Goal: Task Accomplishment & Management: Use online tool/utility

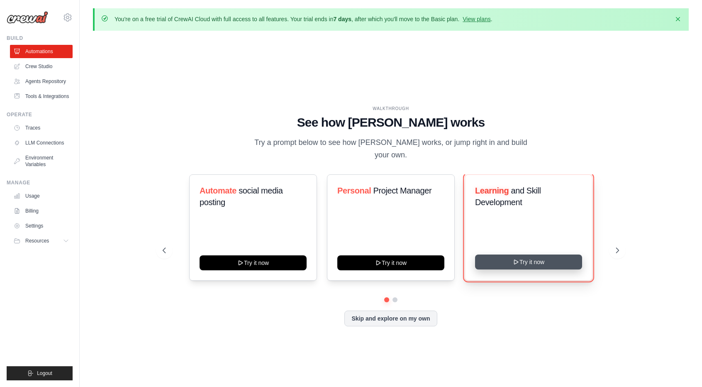
click at [540, 255] on button "Try it now" at bounding box center [528, 261] width 107 height 15
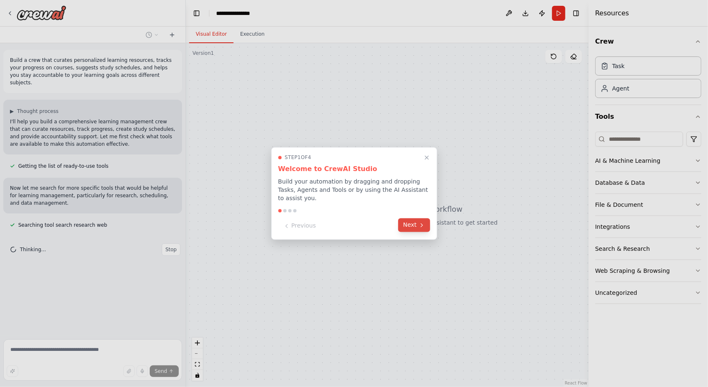
click at [413, 218] on button "Next" at bounding box center [414, 225] width 32 height 14
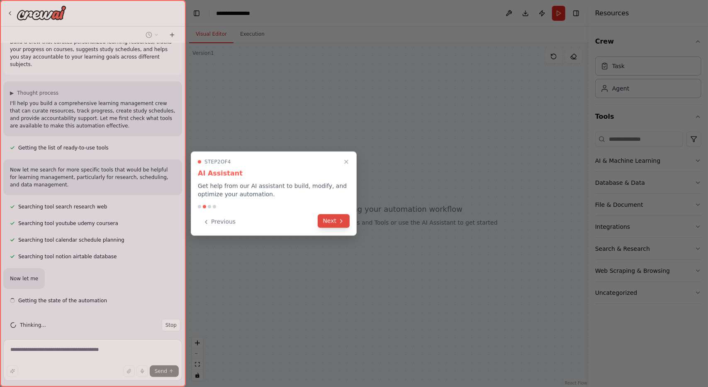
scroll to position [18, 0]
click at [337, 218] on button "Next" at bounding box center [334, 221] width 32 height 14
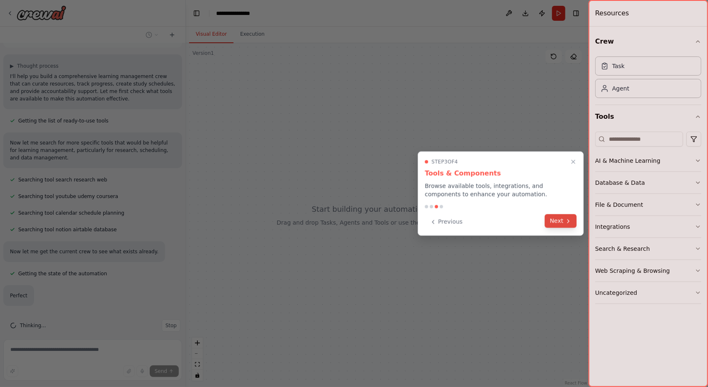
click at [562, 215] on button "Next" at bounding box center [561, 221] width 32 height 14
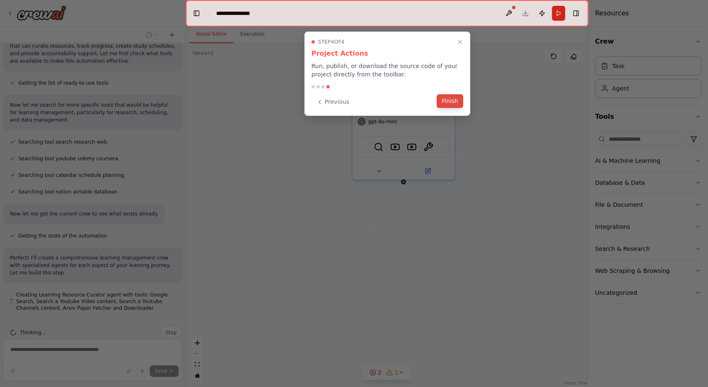
scroll to position [90, 0]
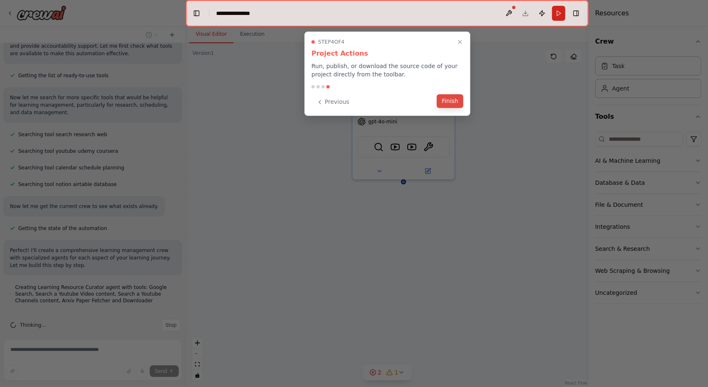
click at [449, 104] on button "Finish" at bounding box center [450, 101] width 27 height 14
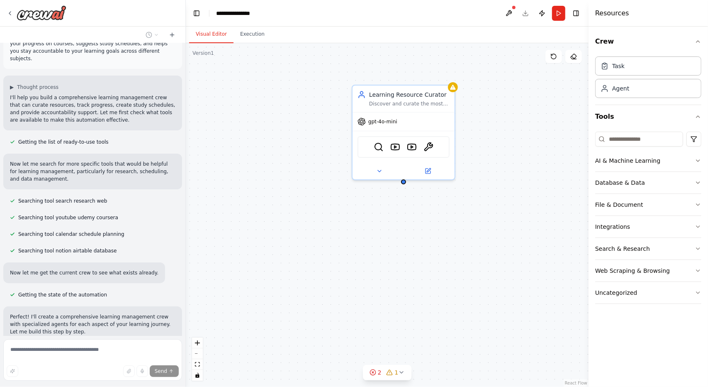
scroll to position [0, 0]
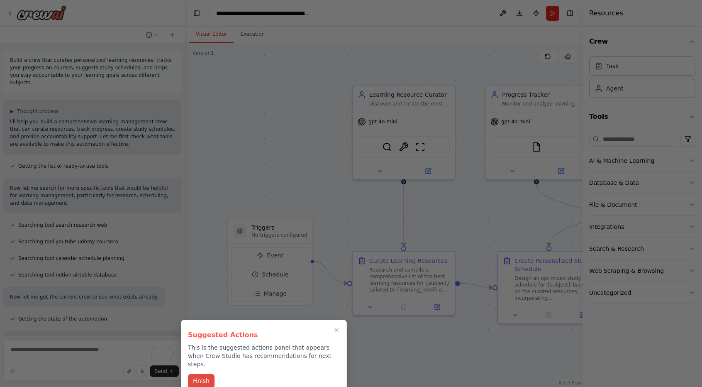
click at [209, 374] on button "Finish" at bounding box center [201, 381] width 27 height 14
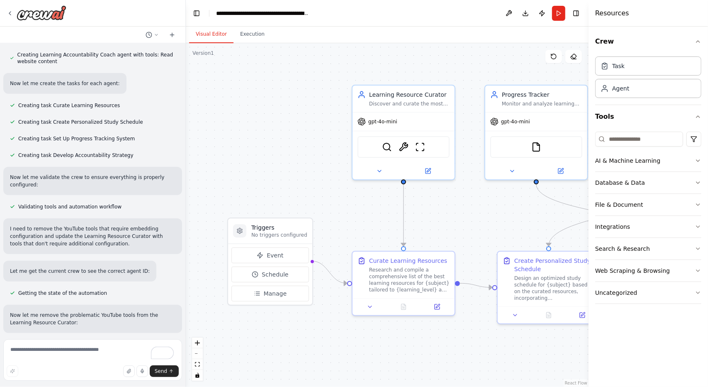
scroll to position [415, 0]
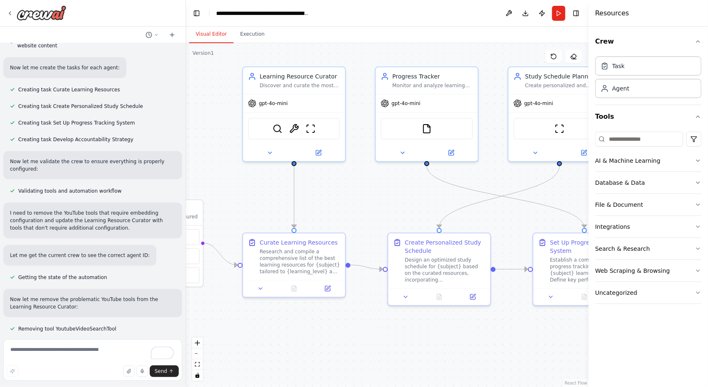
drag, startPoint x: 446, startPoint y: 362, endPoint x: 336, endPoint y: 345, distance: 111.6
click at [336, 345] on div ".deletable-edge-delete-btn { width: 20px; height: 20px; border: 0px solid #ffff…" at bounding box center [387, 214] width 403 height 343
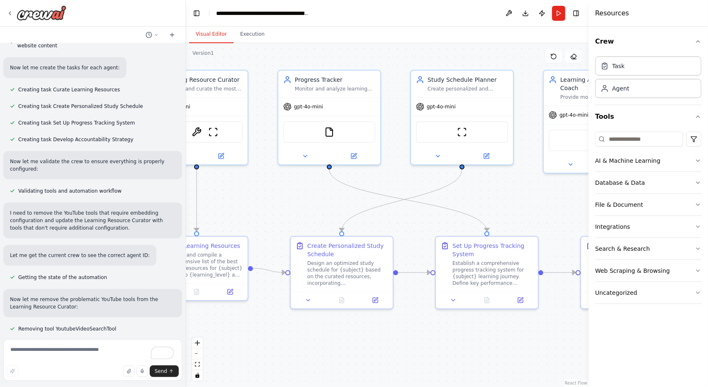
drag, startPoint x: 526, startPoint y: 336, endPoint x: 429, endPoint y: 338, distance: 96.7
click at [429, 338] on div ".deletable-edge-delete-btn { width: 20px; height: 20px; border: 0px solid #ffff…" at bounding box center [387, 214] width 403 height 343
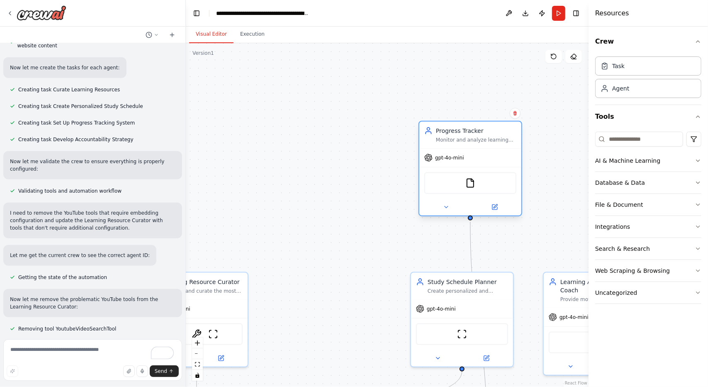
drag, startPoint x: 331, startPoint y: 86, endPoint x: 476, endPoint y: 136, distance: 153.6
click at [476, 136] on div "Monitor and analyze learning progress for {subject}, tracking completion rates,…" at bounding box center [476, 139] width 80 height 7
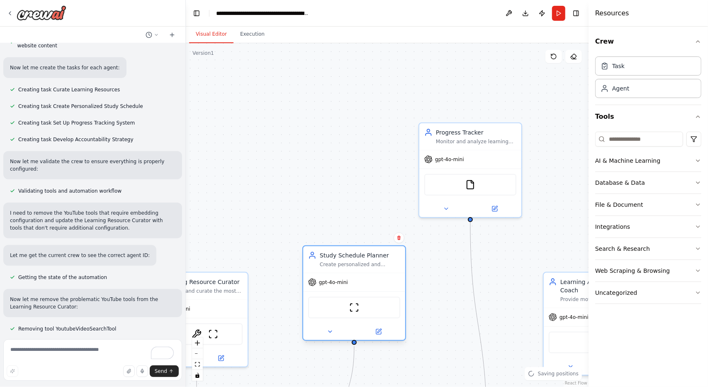
drag, startPoint x: 457, startPoint y: 281, endPoint x: 335, endPoint y: 263, distance: 123.7
click at [338, 258] on div "Study Schedule Planner" at bounding box center [360, 255] width 80 height 8
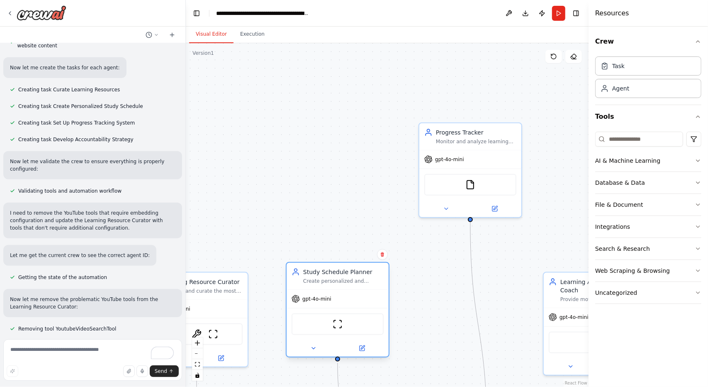
drag, startPoint x: 335, startPoint y: 263, endPoint x: 323, endPoint y: 279, distance: 20.0
click at [323, 279] on div "Create personalized and optimized study schedules for {subject} based on {avail…" at bounding box center [343, 280] width 80 height 7
click at [323, 280] on div "Create personalized and optimized study schedules for {subject} based on {avail…" at bounding box center [343, 280] width 80 height 7
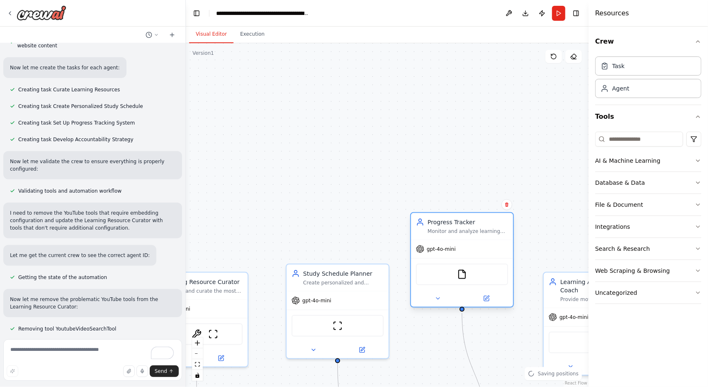
drag, startPoint x: 467, startPoint y: 139, endPoint x: 449, endPoint y: 262, distance: 124.0
click at [454, 238] on div "Progress Tracker Monitor and analyze learning progress for {subject}, tracking …" at bounding box center [462, 226] width 102 height 27
drag, startPoint x: 449, startPoint y: 262, endPoint x: 449, endPoint y: 274, distance: 12.0
click at [449, 258] on div "gpt-4o-mini" at bounding box center [462, 249] width 102 height 18
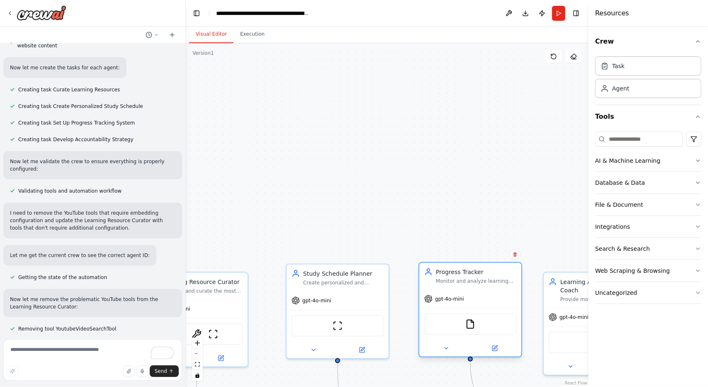
drag, startPoint x: 449, startPoint y: 274, endPoint x: 464, endPoint y: 299, distance: 29.0
click at [464, 299] on div "gpt-4o-mini" at bounding box center [470, 298] width 102 height 18
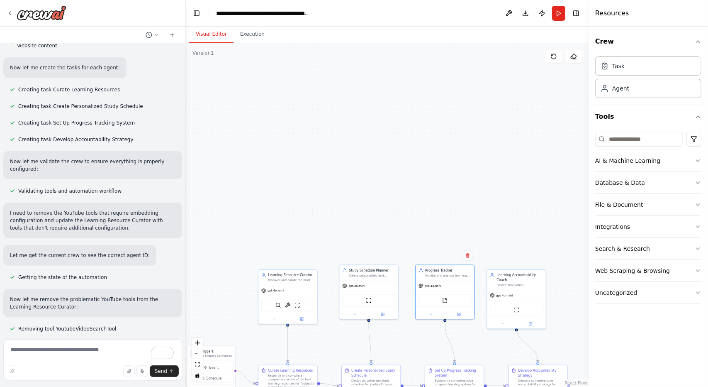
drag, startPoint x: 442, startPoint y: 243, endPoint x: 437, endPoint y: 179, distance: 64.5
click at [438, 181] on div ".deletable-edge-delete-btn { width: 20px; height: 20px; border: 0px solid #ffff…" at bounding box center [387, 214] width 403 height 343
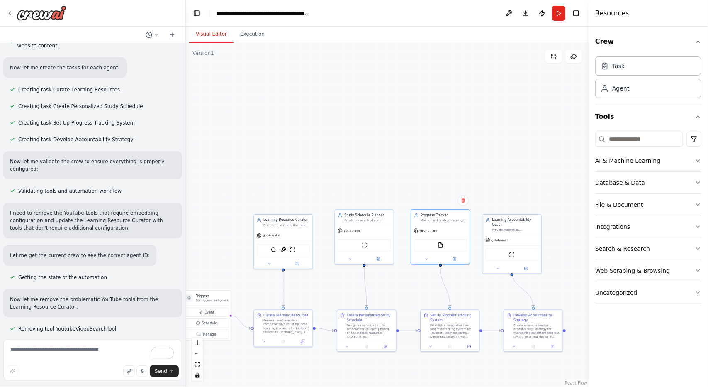
click at [430, 163] on div ".deletable-edge-delete-btn { width: 20px; height: 20px; border: 0px solid #ffff…" at bounding box center [387, 214] width 403 height 343
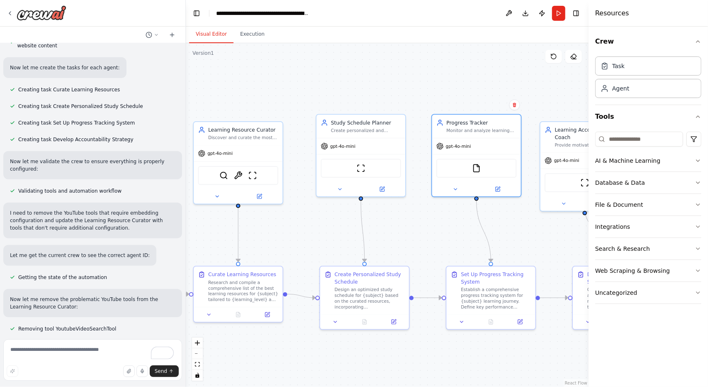
drag, startPoint x: 472, startPoint y: 357, endPoint x: 386, endPoint y: 326, distance: 91.8
click at [430, 347] on div ".deletable-edge-delete-btn { width: 20px; height: 20px; border: 0px solid #ffff…" at bounding box center [387, 214] width 403 height 343
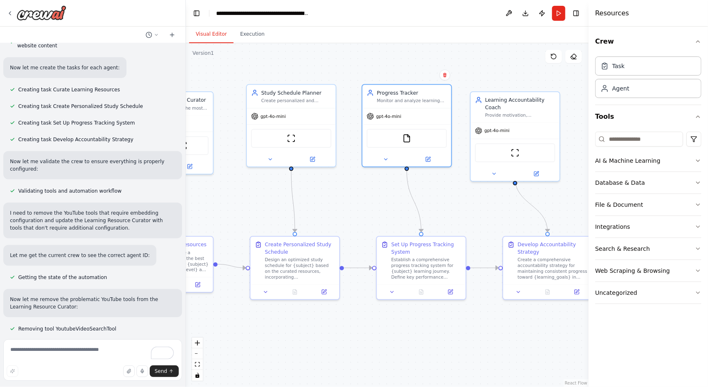
drag, startPoint x: 386, startPoint y: 326, endPoint x: 312, endPoint y: 298, distance: 78.9
click at [313, 298] on div ".deletable-edge-delete-btn { width: 20px; height: 20px; border: 0px solid #ffff…" at bounding box center [387, 214] width 403 height 343
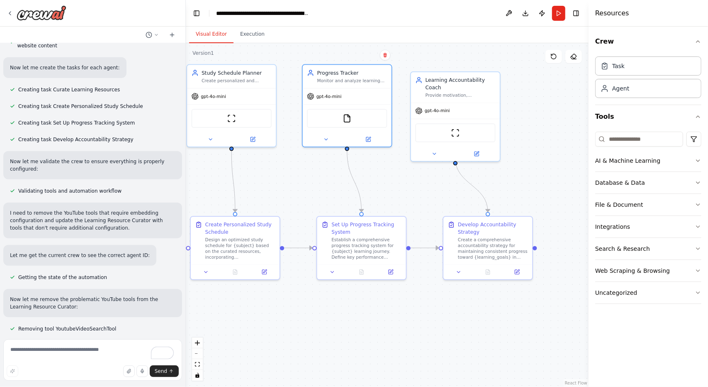
click at [302, 297] on div ".deletable-edge-delete-btn { width: 20px; height: 20px; border: 0px solid #ffff…" at bounding box center [387, 214] width 403 height 343
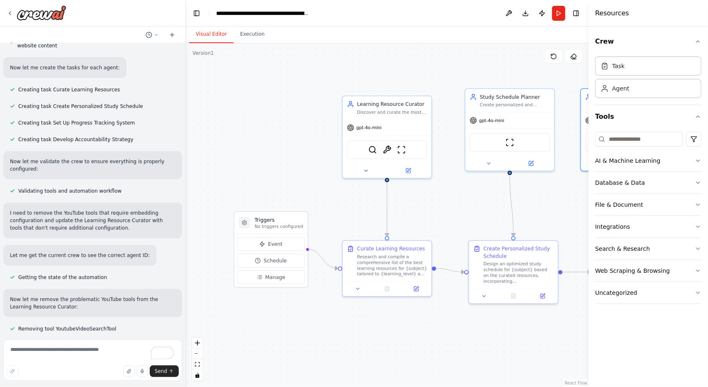
drag, startPoint x: 302, startPoint y: 297, endPoint x: 557, endPoint y: 314, distance: 256.4
click at [567, 316] on div ".deletable-edge-delete-btn { width: 20px; height: 20px; border: 0px solid #ffff…" at bounding box center [387, 214] width 403 height 343
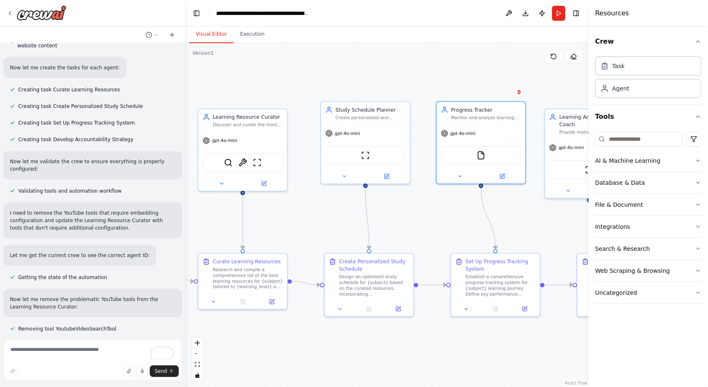
drag, startPoint x: 512, startPoint y: 313, endPoint x: 374, endPoint y: 335, distance: 139.8
click at [374, 335] on div ".deletable-edge-delete-btn { width: 20px; height: 20px; border: 0px solid #ffff…" at bounding box center [387, 214] width 403 height 343
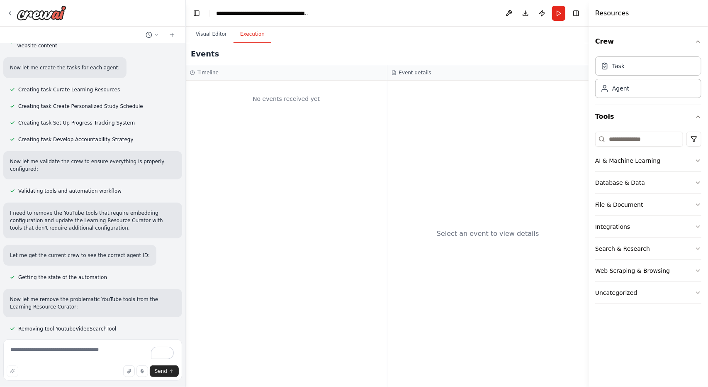
click at [251, 36] on button "Execution" at bounding box center [252, 34] width 38 height 17
click at [214, 36] on button "Visual Editor" at bounding box center [211, 34] width 44 height 17
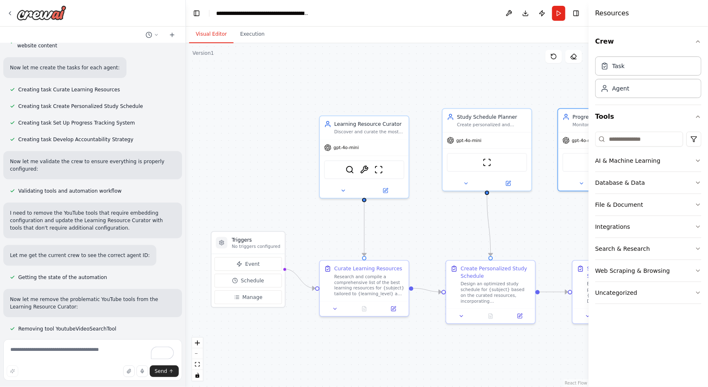
drag, startPoint x: 390, startPoint y: 85, endPoint x: 549, endPoint y: 87, distance: 158.9
click at [549, 87] on div ".deletable-edge-delete-btn { width: 20px; height: 20px; border: 0px solid #ffff…" at bounding box center [387, 214] width 403 height 343
click at [52, 15] on img at bounding box center [42, 12] width 50 height 15
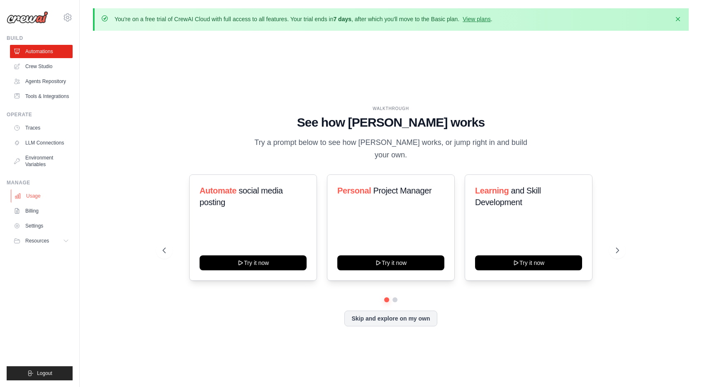
click at [58, 202] on link "Usage" at bounding box center [42, 195] width 63 height 13
